Goal: Task Accomplishment & Management: Manage account settings

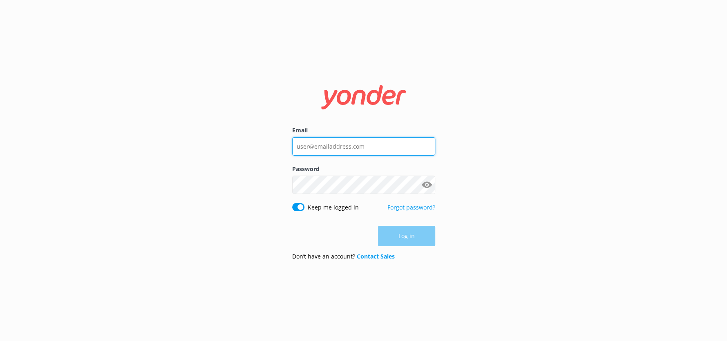
click at [346, 146] on input "Email" at bounding box center [363, 146] width 143 height 18
type input "[EMAIL_ADDRESS][DOMAIN_NAME]"
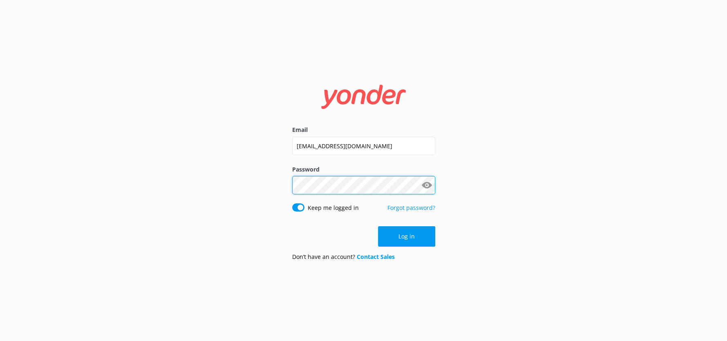
click button "Log in" at bounding box center [406, 236] width 57 height 20
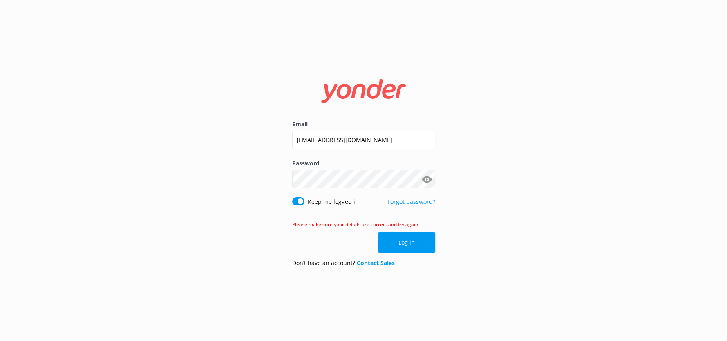
click at [427, 180] on button "Show password" at bounding box center [427, 179] width 16 height 16
click button "Log in" at bounding box center [406, 243] width 57 height 20
drag, startPoint x: 305, startPoint y: 139, endPoint x: 246, endPoint y: 135, distance: 59.4
click at [246, 135] on div "Email [EMAIL_ADDRESS][DOMAIN_NAME] Password [SECURITY_DATA] Show password Keep …" at bounding box center [363, 170] width 727 height 341
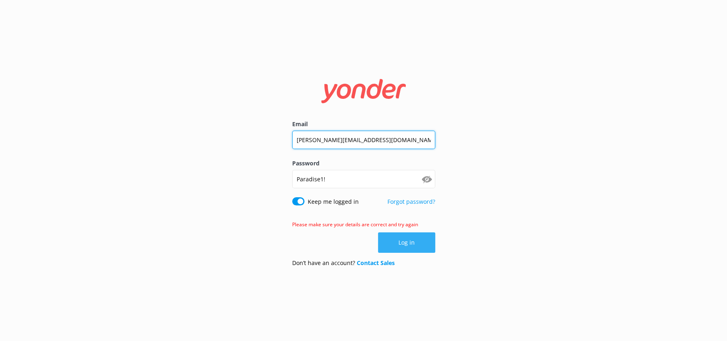
type input "[PERSON_NAME][EMAIL_ADDRESS][DOMAIN_NAME]"
click at [406, 246] on button "Log in" at bounding box center [406, 243] width 57 height 20
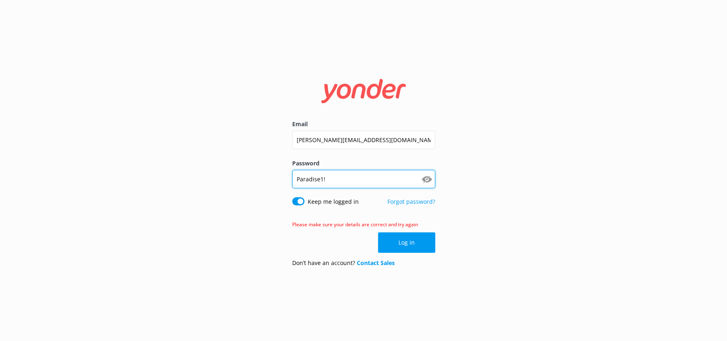
click at [347, 178] on input "Paradise1!" at bounding box center [363, 179] width 143 height 18
type input "Paradise1"
click button "Log in" at bounding box center [406, 243] width 57 height 20
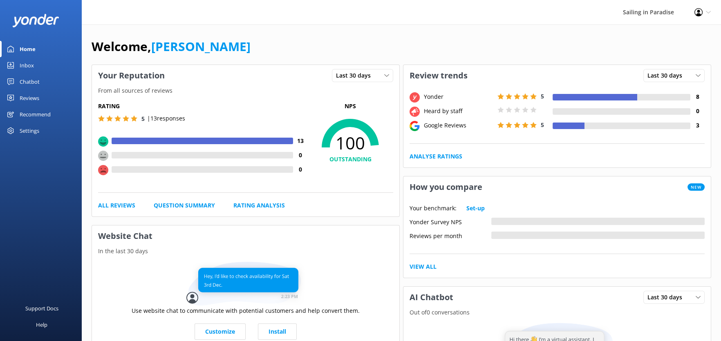
click at [34, 97] on div "Reviews" at bounding box center [30, 98] width 20 height 16
